Goal: Navigation & Orientation: Find specific page/section

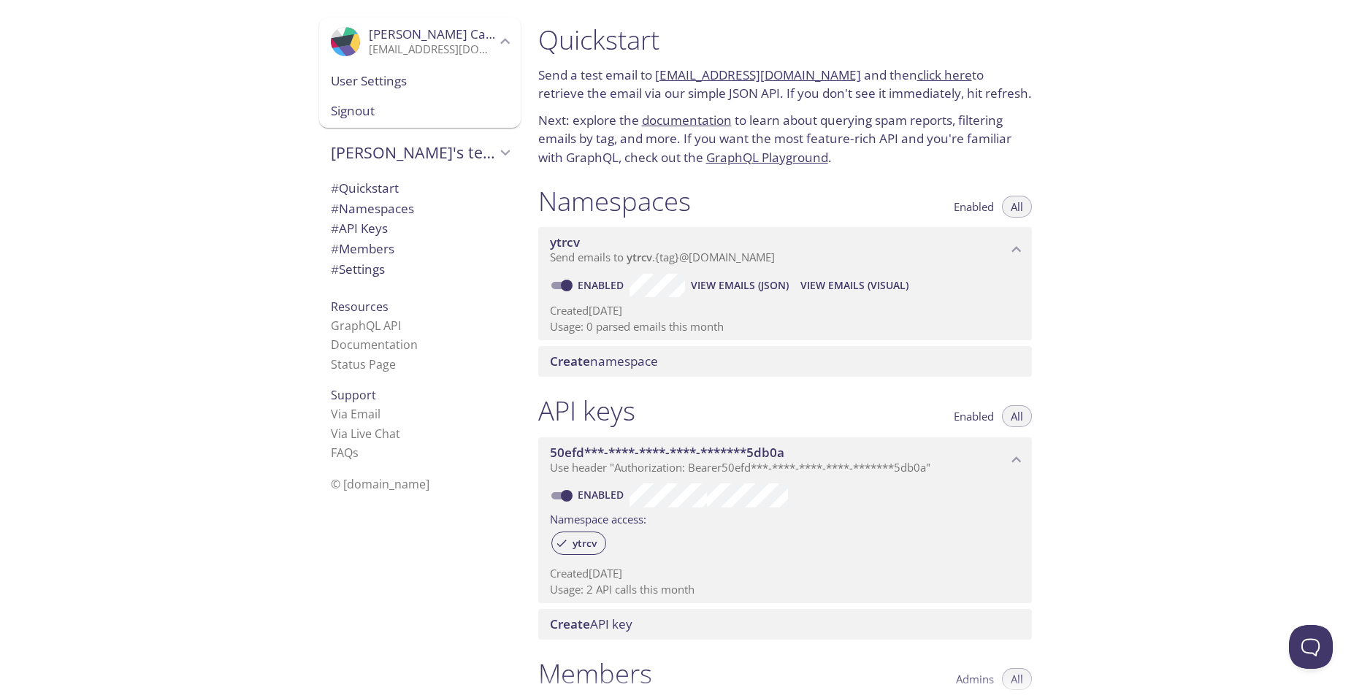
scroll to position [146, 0]
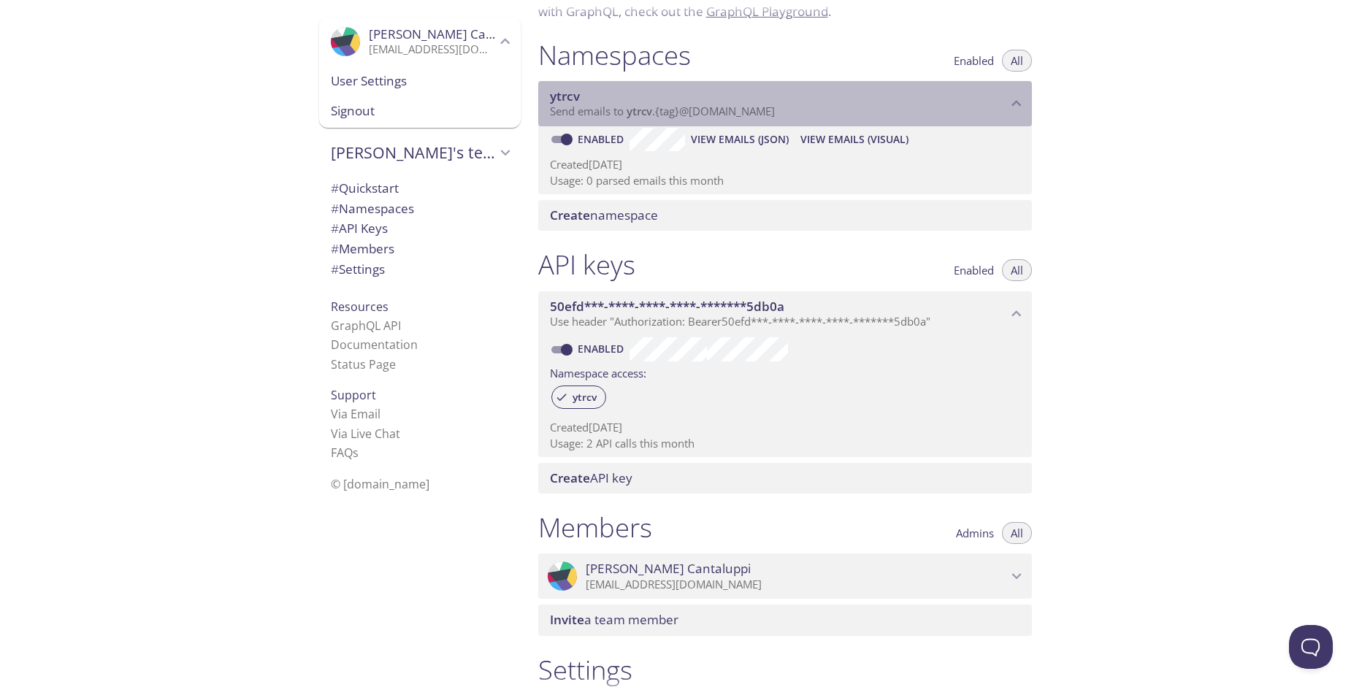
drag, startPoint x: 814, startPoint y: 109, endPoint x: 619, endPoint y: 120, distance: 196.1
click at [619, 120] on div "ytrcv Send emails to ytrcv . {tag} @[DOMAIN_NAME]" at bounding box center [785, 103] width 494 height 45
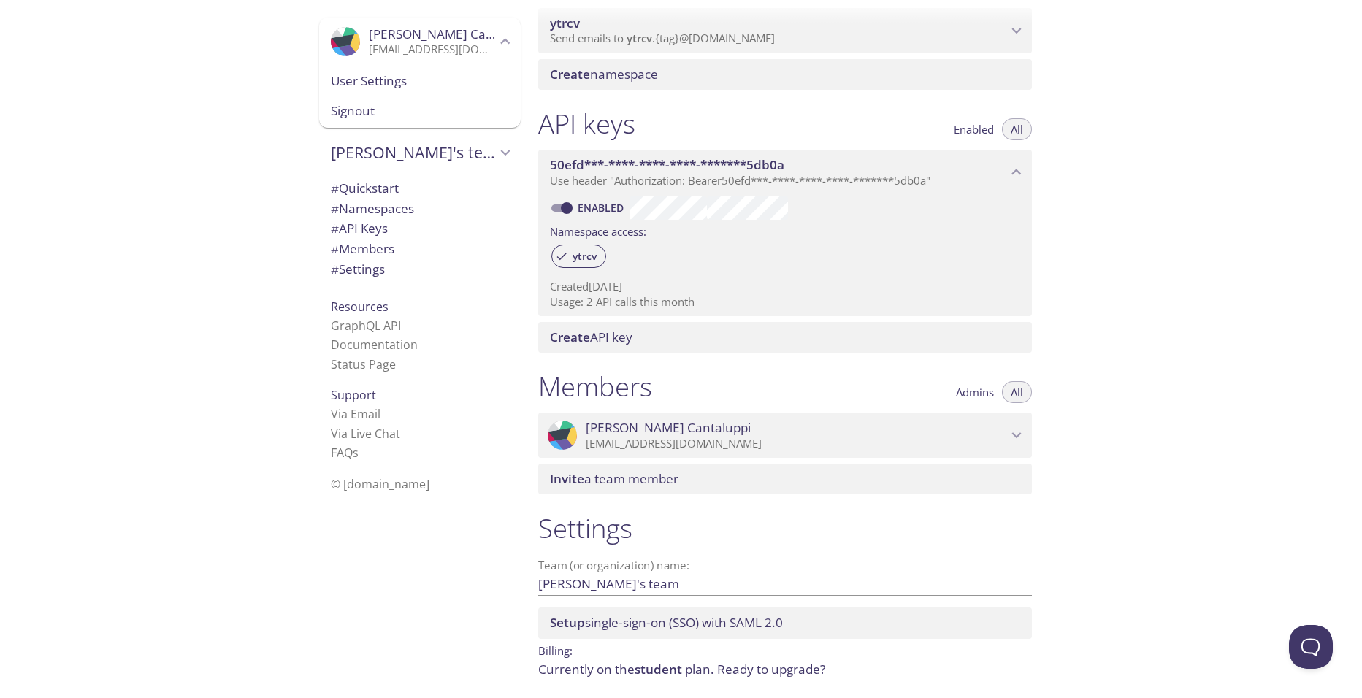
scroll to position [272, 0]
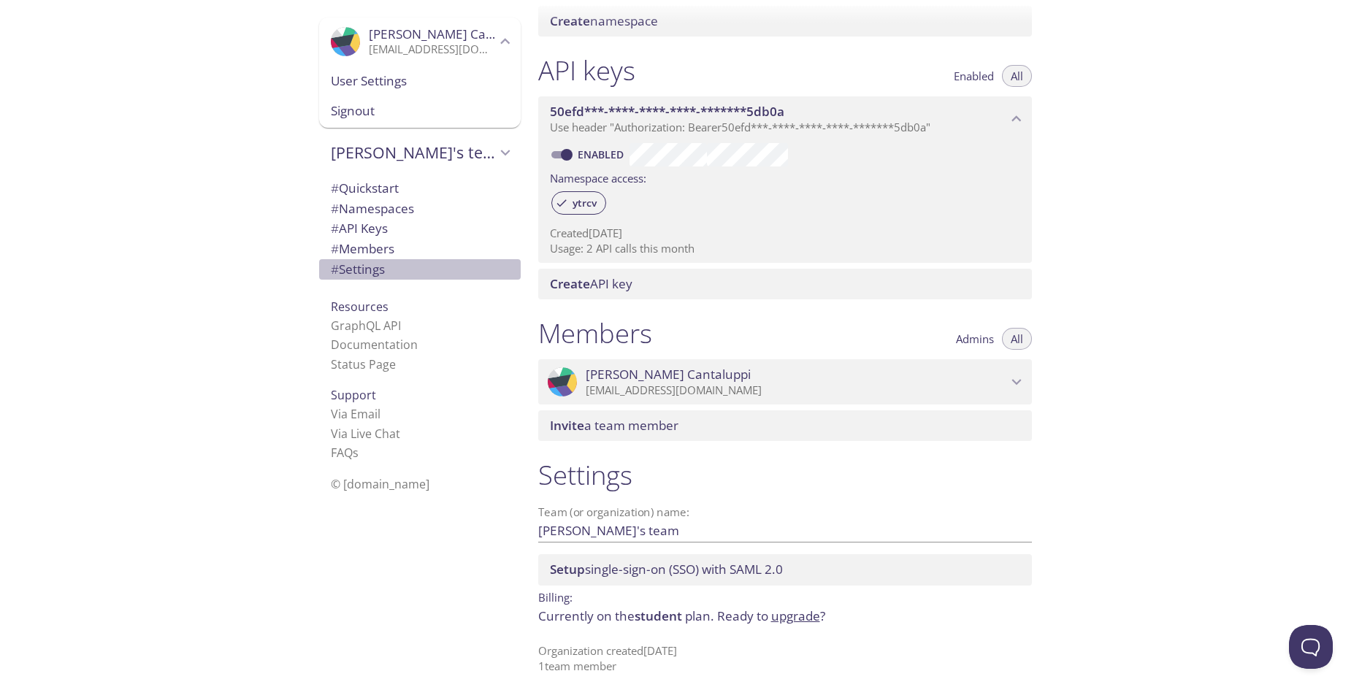
click at [352, 276] on span "# Settings" at bounding box center [358, 269] width 54 height 17
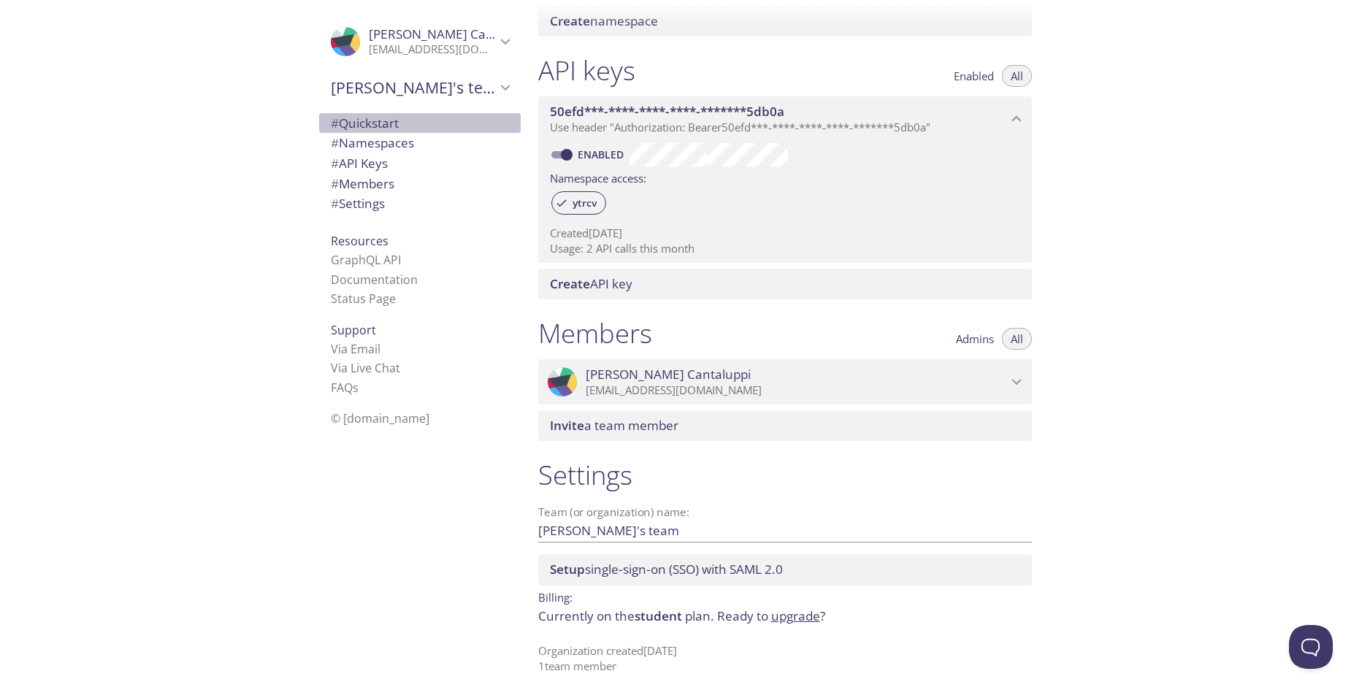
click at [364, 129] on span "# Quickstart" at bounding box center [365, 123] width 68 height 17
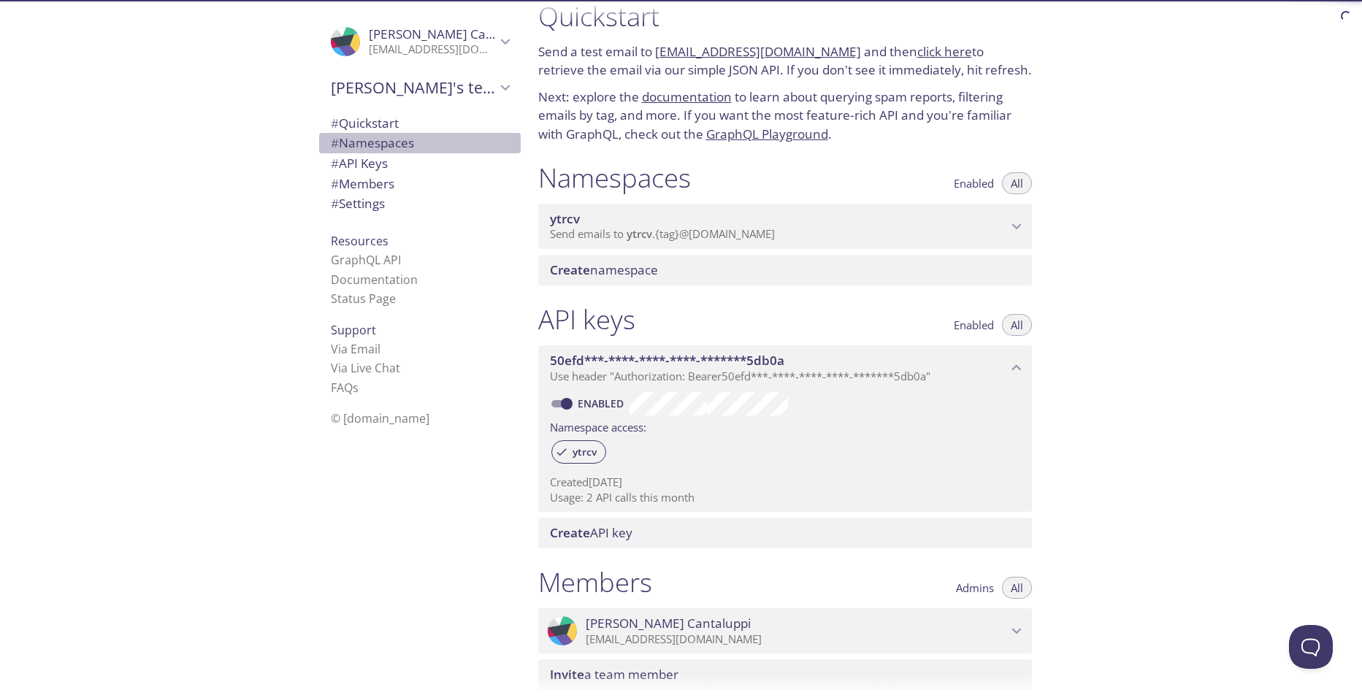
click at [364, 137] on span "# Namespaces" at bounding box center [372, 142] width 83 height 17
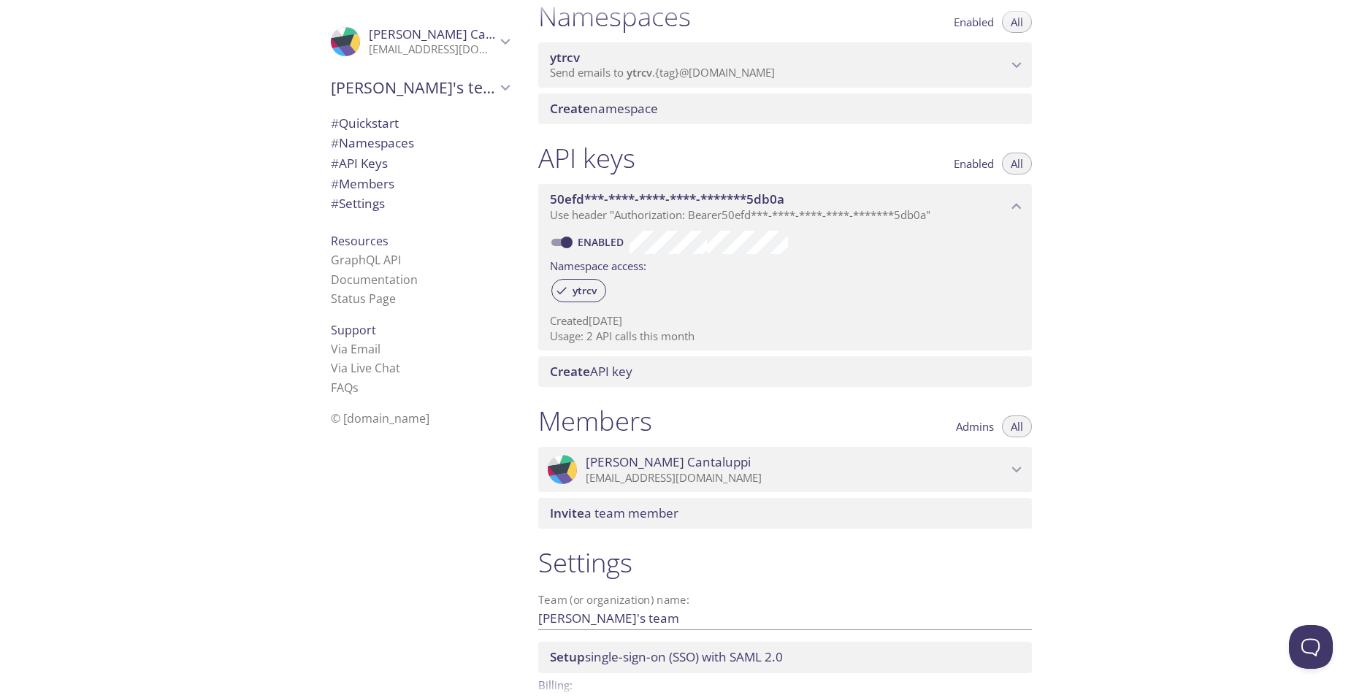
click at [357, 155] on span "# API Keys" at bounding box center [359, 163] width 57 height 17
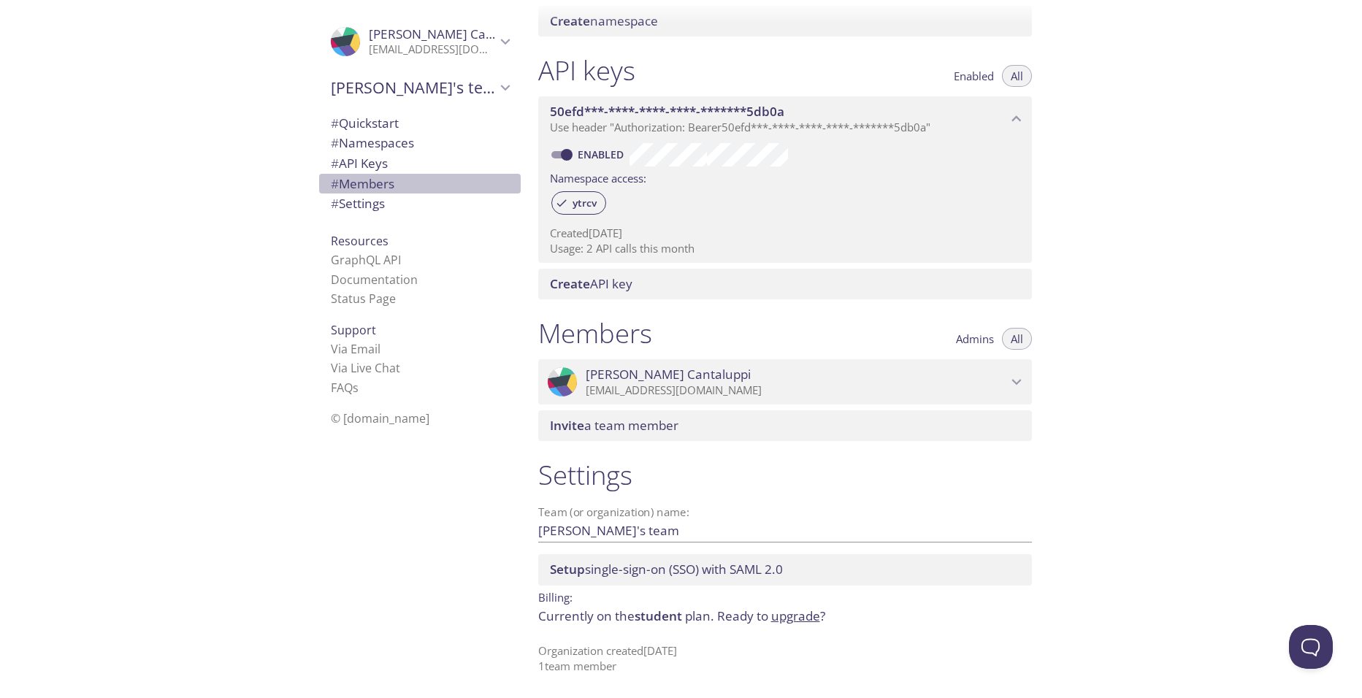
click at [349, 180] on span "# Members" at bounding box center [363, 183] width 64 height 17
click at [367, 241] on span "Resources" at bounding box center [360, 241] width 58 height 16
click at [353, 383] on span "s" at bounding box center [356, 388] width 6 height 16
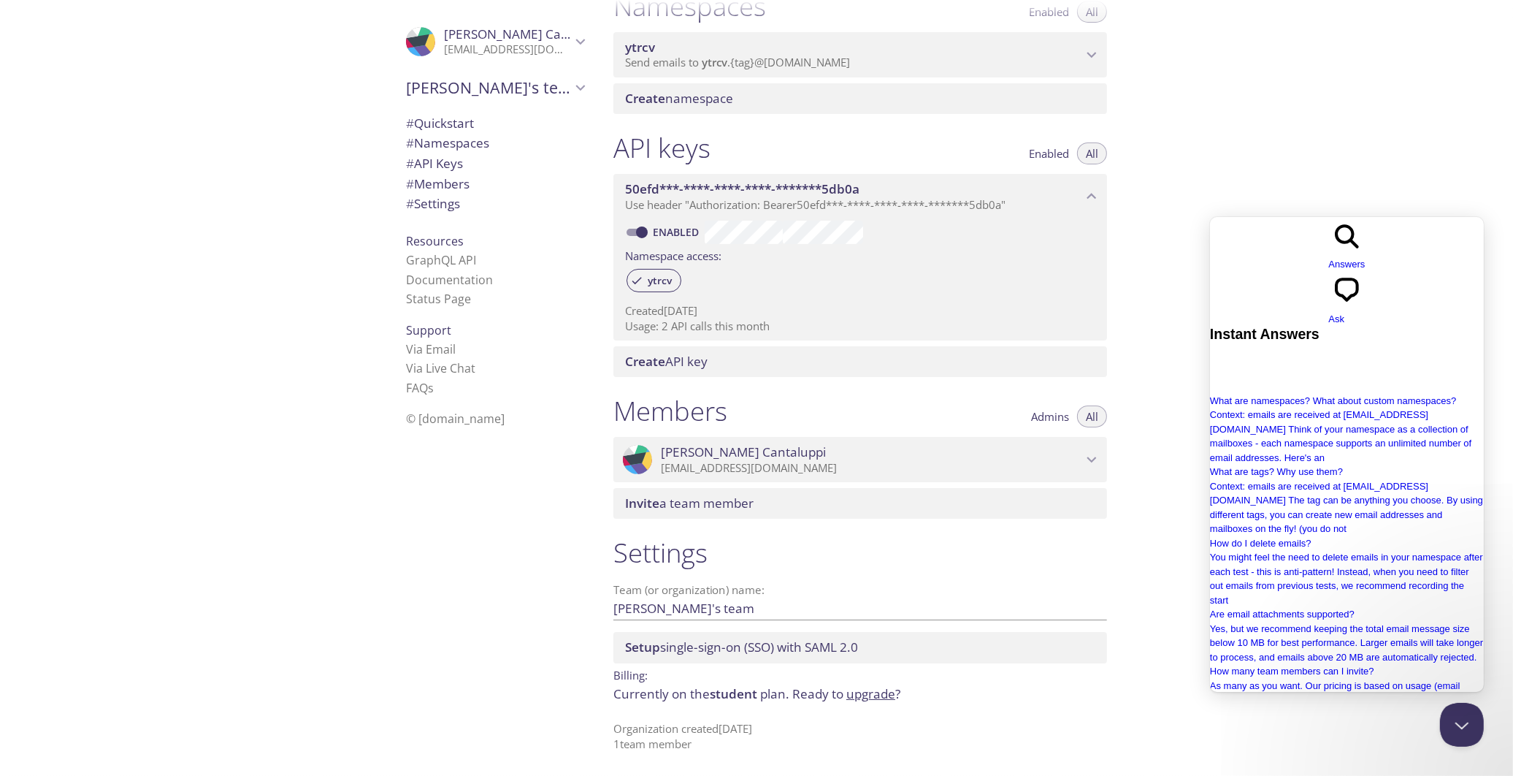
scroll to position [194, 0]
